Goal: Task Accomplishment & Management: Manage account settings

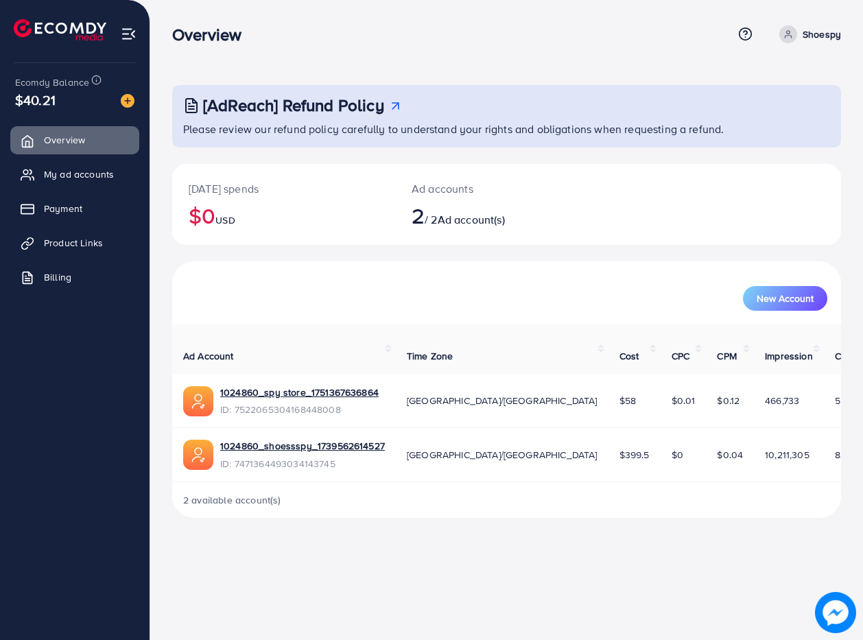
click at [111, 411] on ul "Overview My ad accounts Payment Product Links Billing" at bounding box center [75, 345] width 150 height 449
click at [67, 206] on span "Payment" at bounding box center [66, 209] width 38 height 14
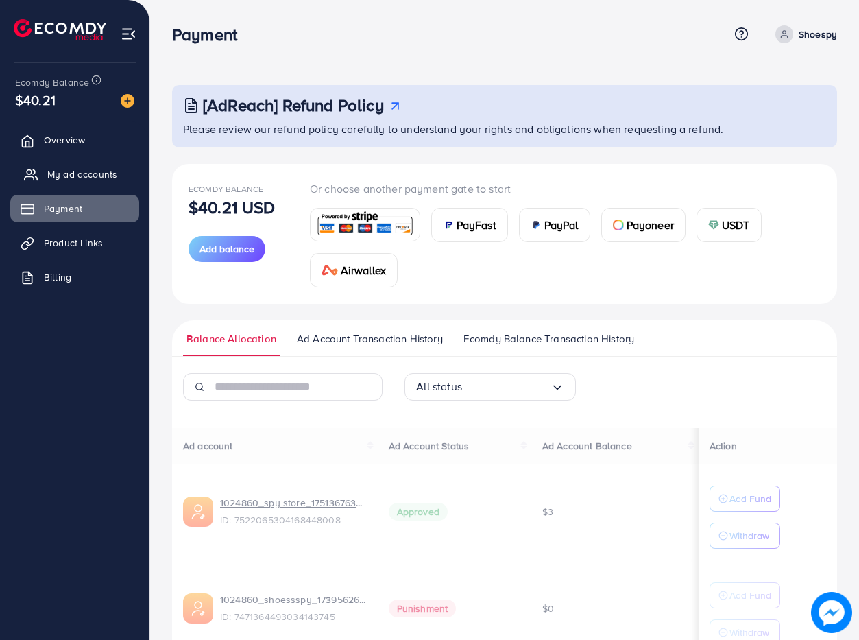
click at [67, 176] on span "My ad accounts" at bounding box center [82, 174] width 70 height 14
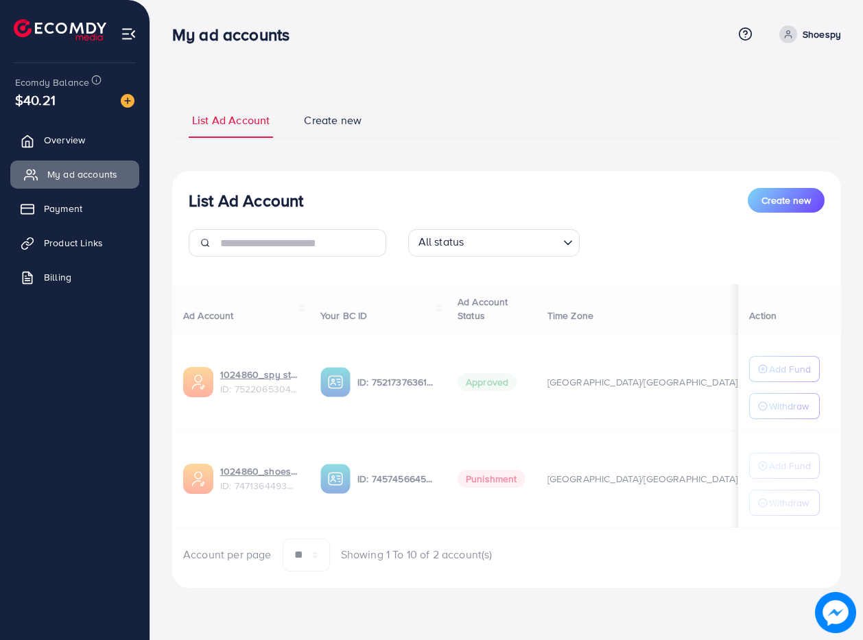
click at [66, 173] on span "My ad accounts" at bounding box center [82, 174] width 70 height 14
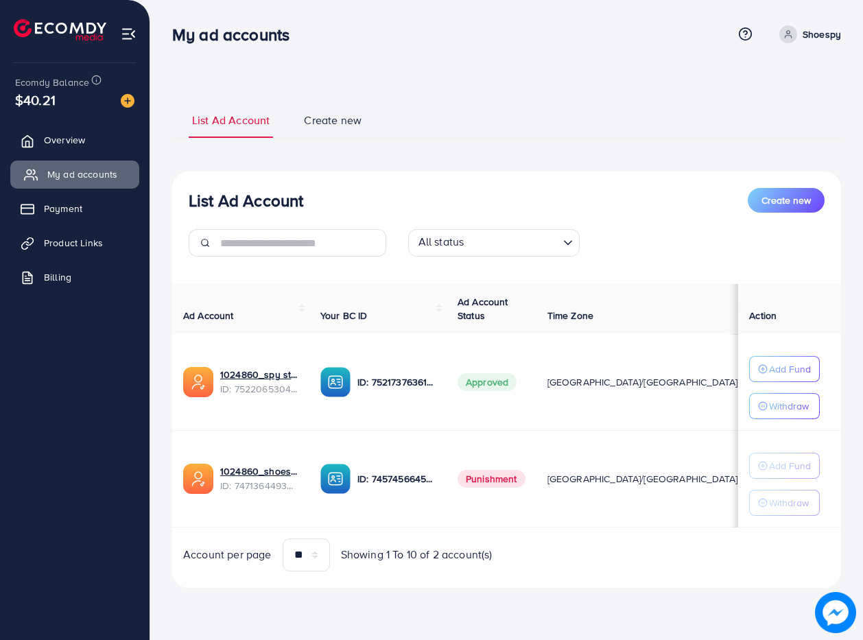
click at [66, 173] on span "My ad accounts" at bounding box center [82, 174] width 70 height 14
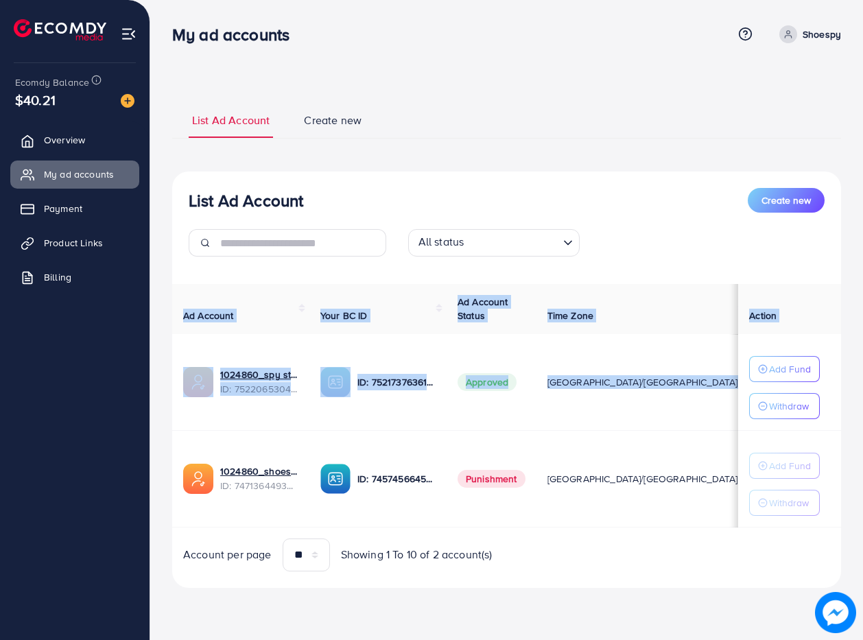
drag, startPoint x: 634, startPoint y: 385, endPoint x: 972, endPoint y: 360, distance: 338.4
click at [862, 360] on html "My ad accounts Help Center Contact Support Term and policy About Us Shoespy Pro…" at bounding box center [431, 320] width 863 height 640
click at [594, 593] on div "List Ad Account Create new List Ad Account Create new All status Loading... Ad …" at bounding box center [506, 344] width 669 height 519
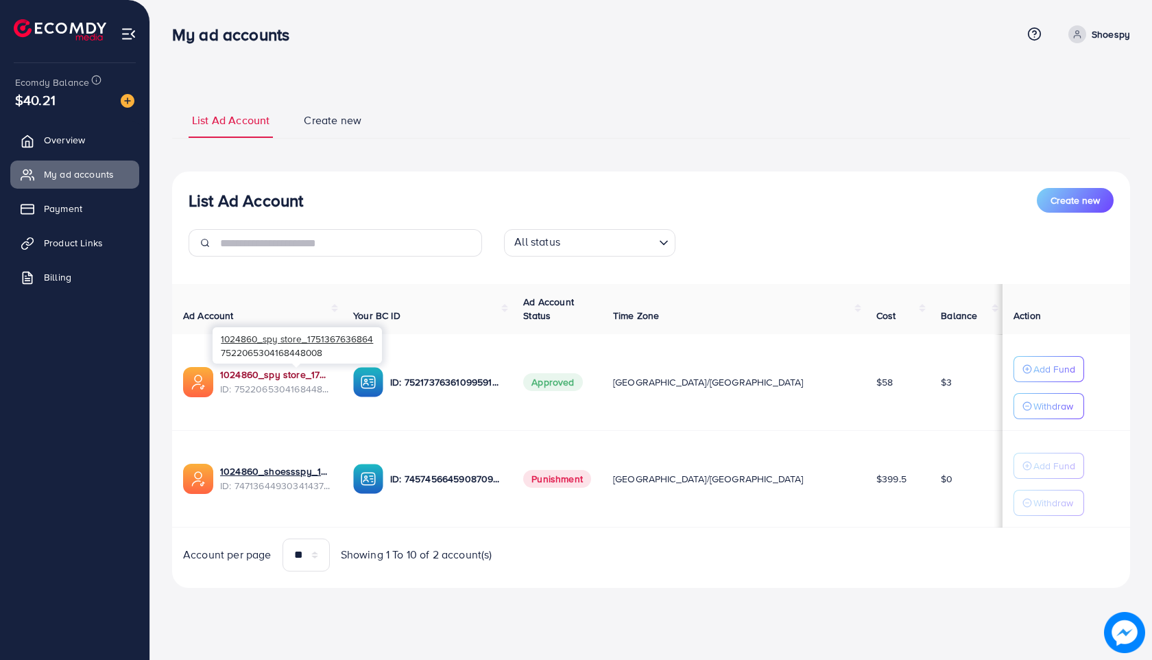
click at [287, 372] on link "1024860_spy store_1751367636864" at bounding box center [275, 375] width 111 height 14
click at [86, 237] on span "Product Links" at bounding box center [76, 243] width 59 height 14
